Goal: Check status: Check status

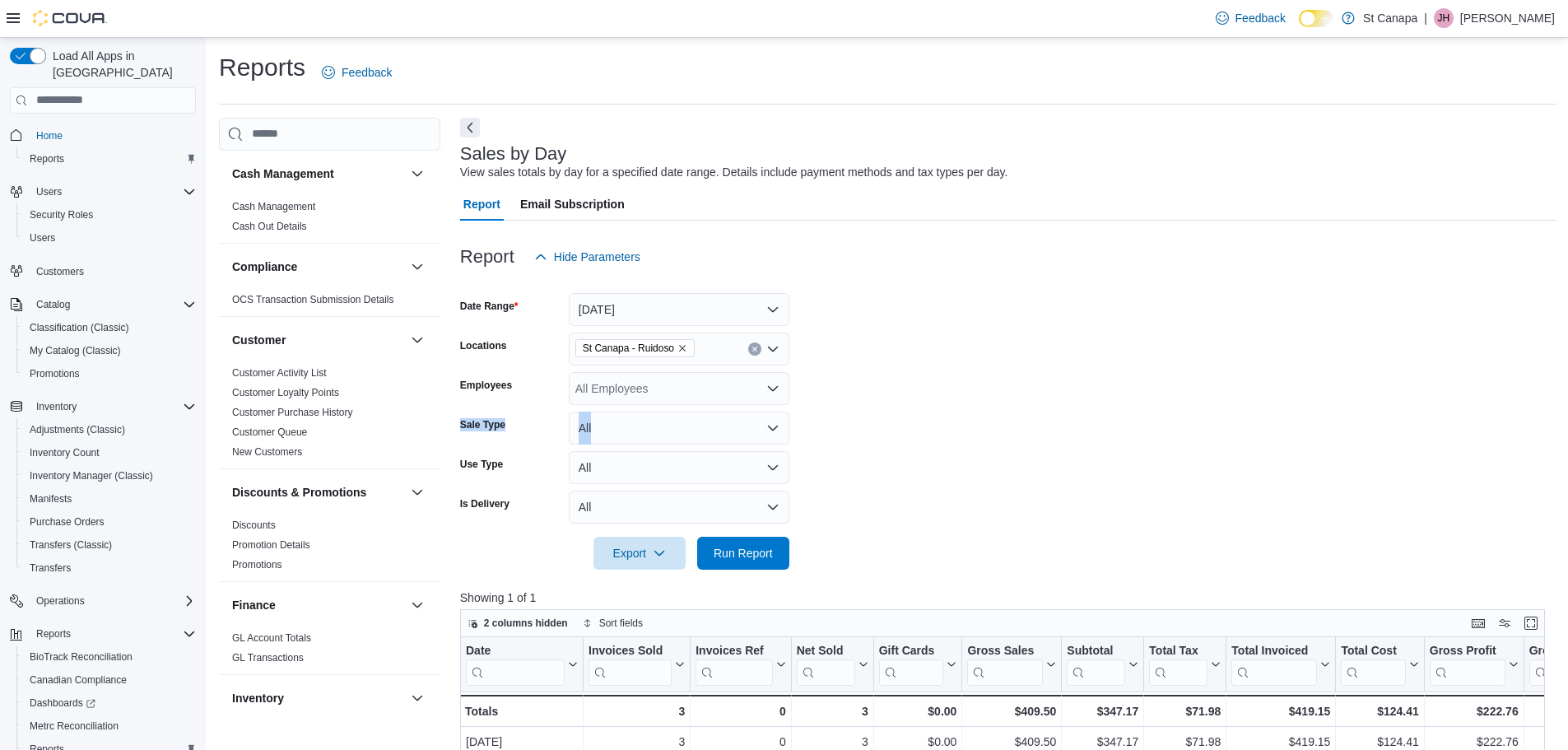
scroll to position [77, 0]
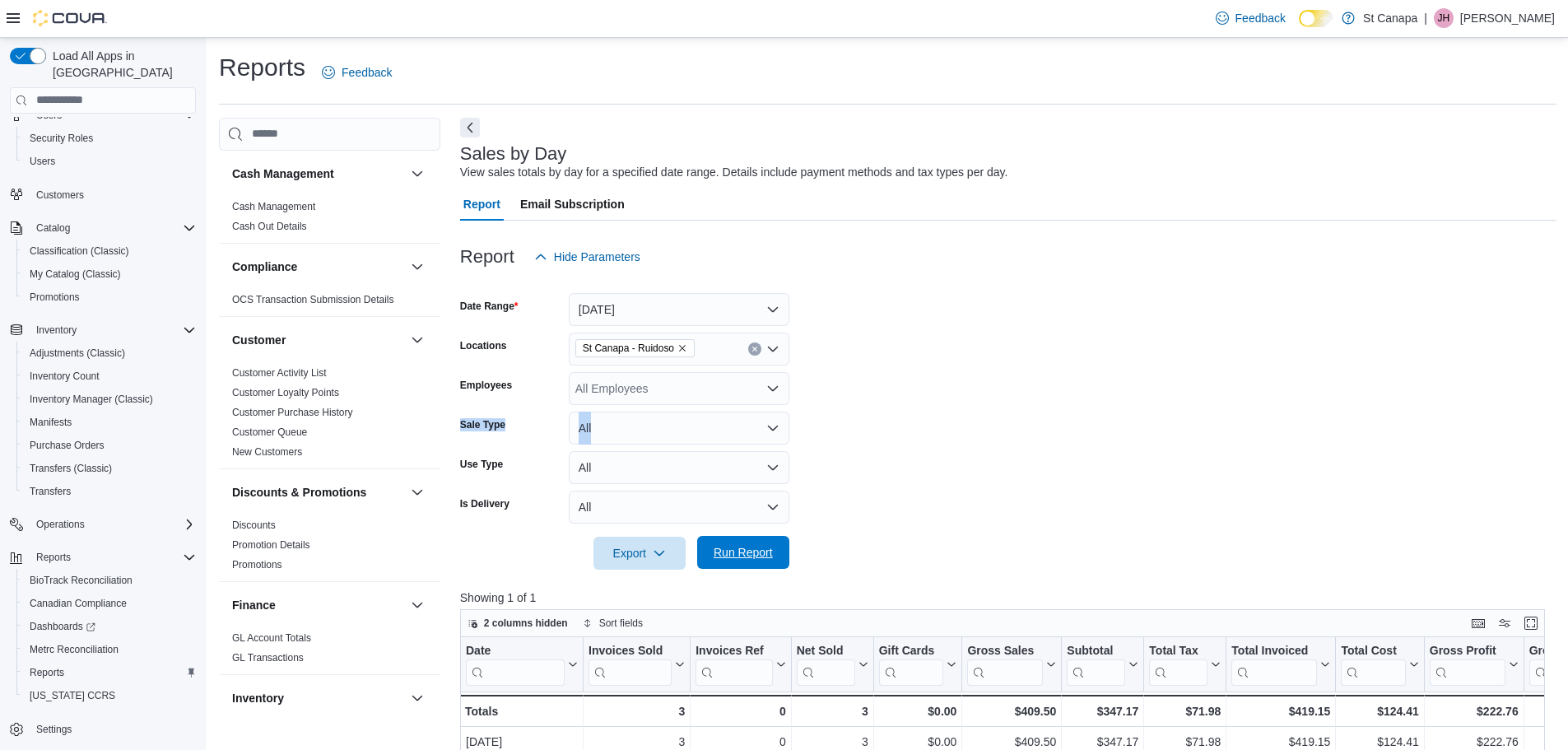
click at [731, 547] on span "Run Report" at bounding box center [743, 552] width 59 height 17
click at [683, 347] on icon "Remove St Canapa - Ruidoso from selection in this group" at bounding box center [682, 348] width 10 height 10
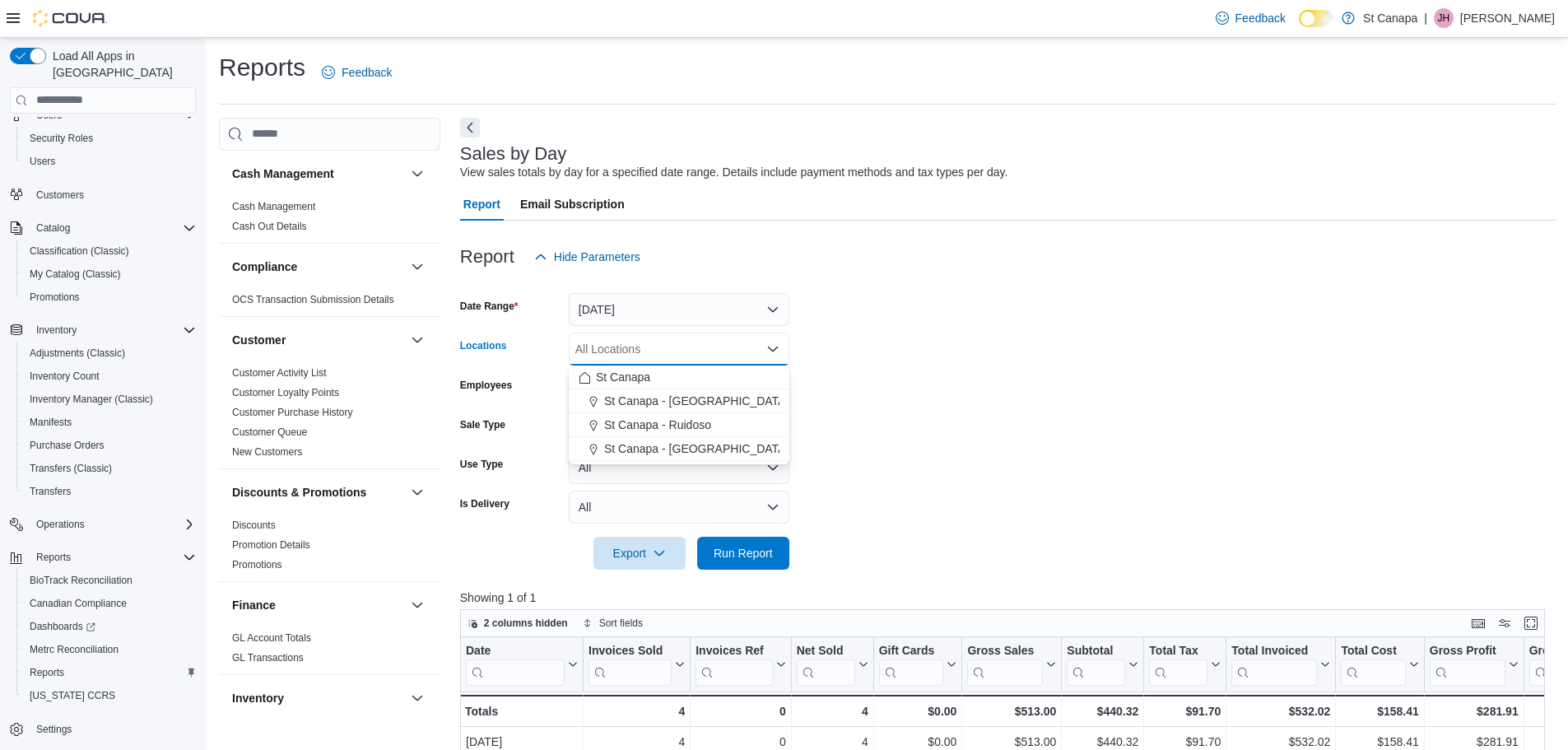
click at [680, 442] on span "St Canapa - [GEOGRAPHIC_DATA][PERSON_NAME]" at bounding box center [744, 449] width 279 height 17
drag, startPoint x: 961, startPoint y: 401, endPoint x: 928, endPoint y: 422, distance: 39.1
click at [960, 404] on form "Date Range [DATE] Locations [GEOGRAPHIC_DATA] - [GEOGRAPHIC_DATA][PERSON_NAME] …" at bounding box center [1008, 421] width 1097 height 296
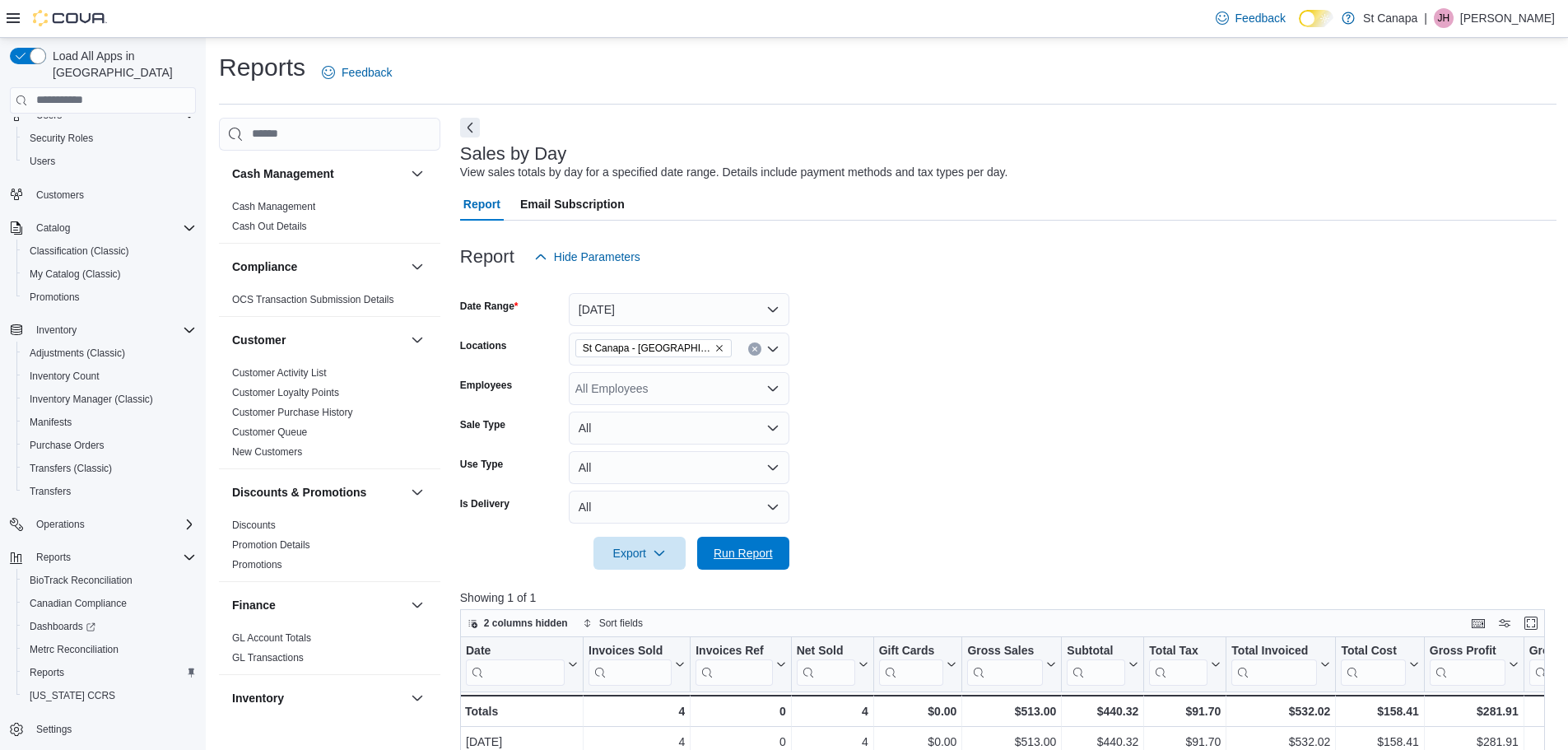
drag, startPoint x: 719, startPoint y: 544, endPoint x: 1012, endPoint y: 507, distance: 295.3
click at [725, 544] on span "Run Report" at bounding box center [743, 553] width 72 height 33
click at [736, 551] on span "Run Report" at bounding box center [743, 552] width 59 height 17
click at [714, 347] on icon "Remove St Canapa - Santa Teresa from selection in this group" at bounding box center [719, 348] width 10 height 10
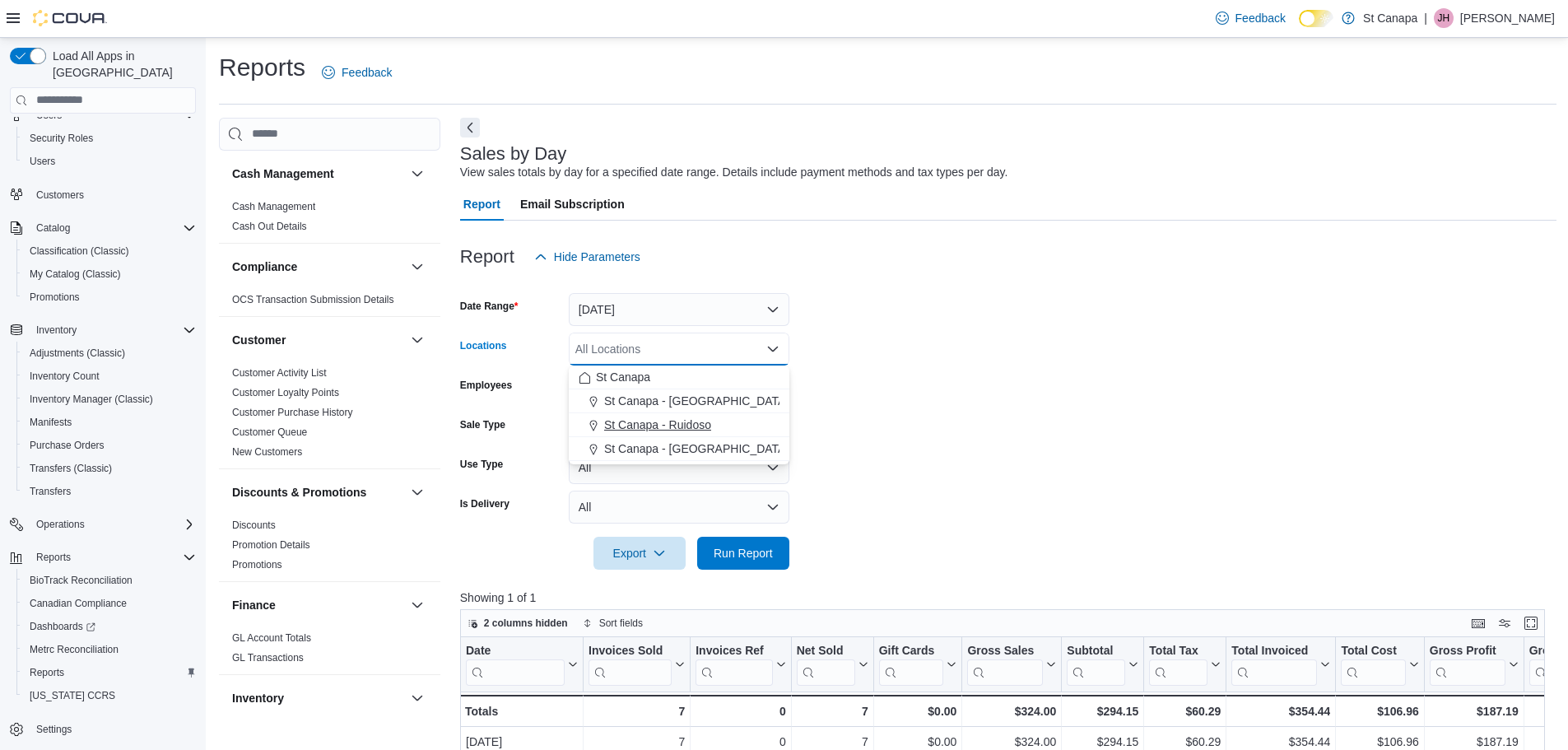
click at [672, 416] on button "St Canapa - Ruidoso" at bounding box center [679, 425] width 221 height 24
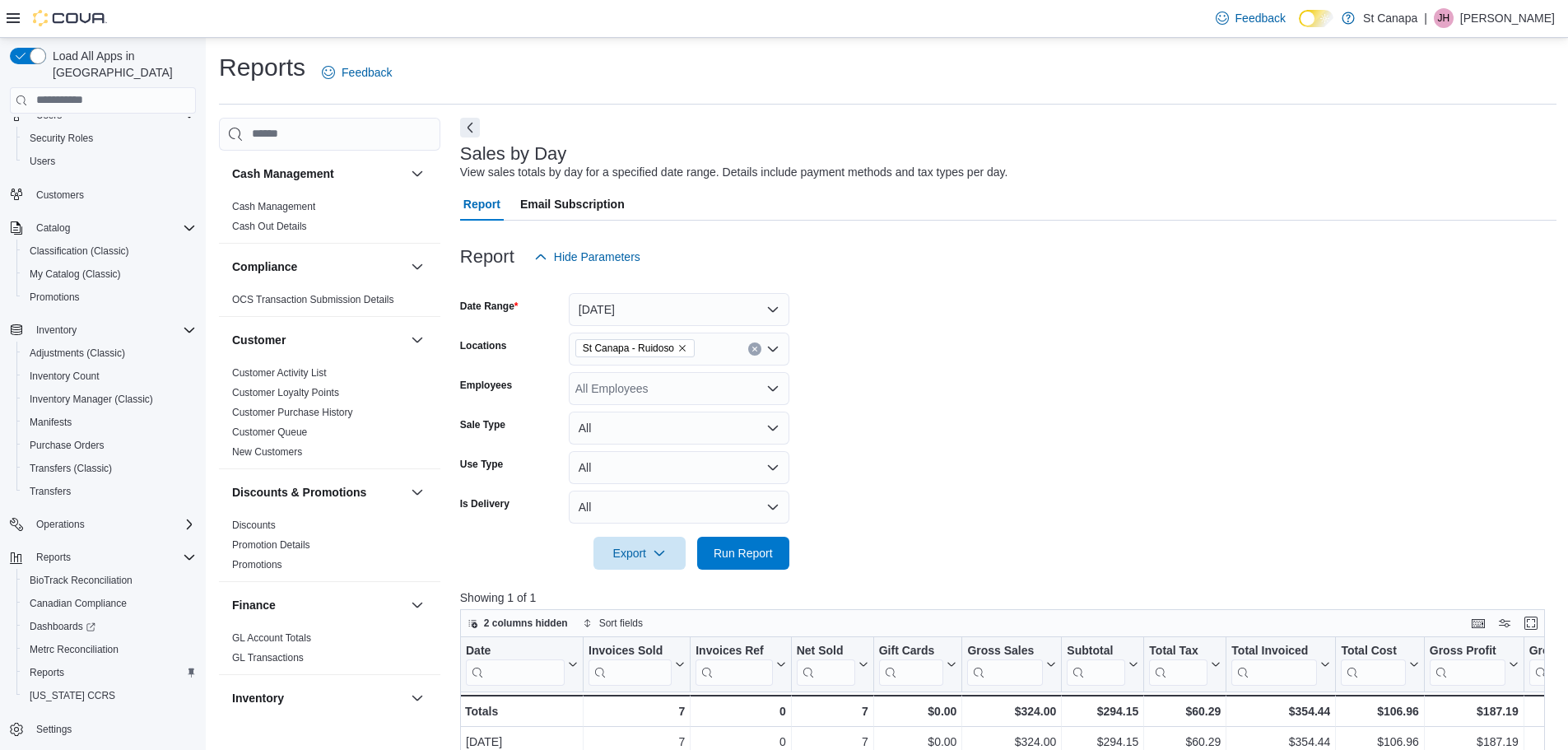
drag, startPoint x: 922, startPoint y: 397, endPoint x: 810, endPoint y: 452, distance: 124.8
click at [914, 405] on form "Date Range [DATE] Locations [GEOGRAPHIC_DATA] - [GEOGRAPHIC_DATA] Employees All…" at bounding box center [1008, 421] width 1097 height 296
drag, startPoint x: 728, startPoint y: 551, endPoint x: 888, endPoint y: 518, distance: 163.4
click at [732, 554] on span "Run Report" at bounding box center [743, 553] width 59 height 17
